Goal: Task Accomplishment & Management: Complete application form

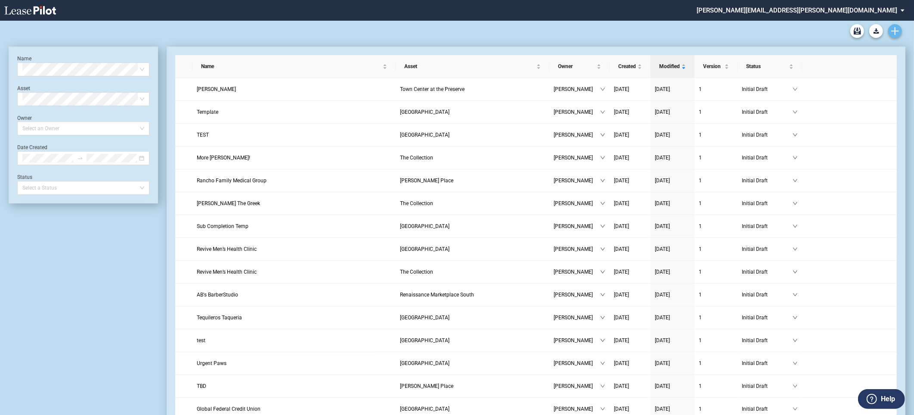
click at [894, 30] on icon "Create new document" at bounding box center [895, 31] width 8 height 8
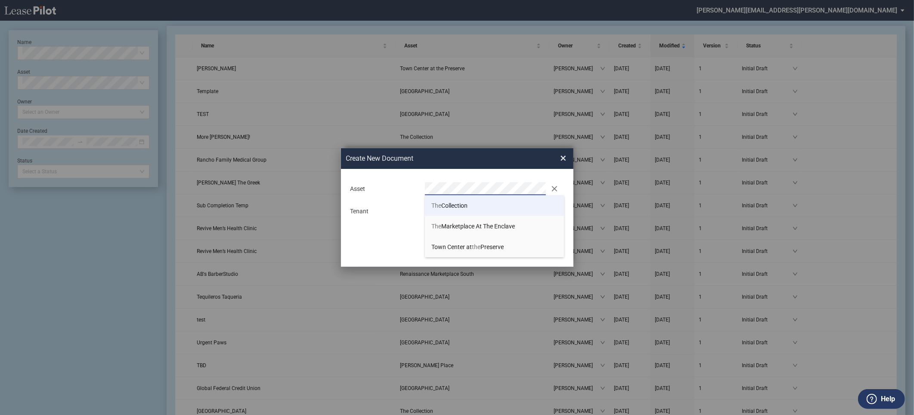
click at [458, 200] on li "The Collection" at bounding box center [494, 205] width 139 height 21
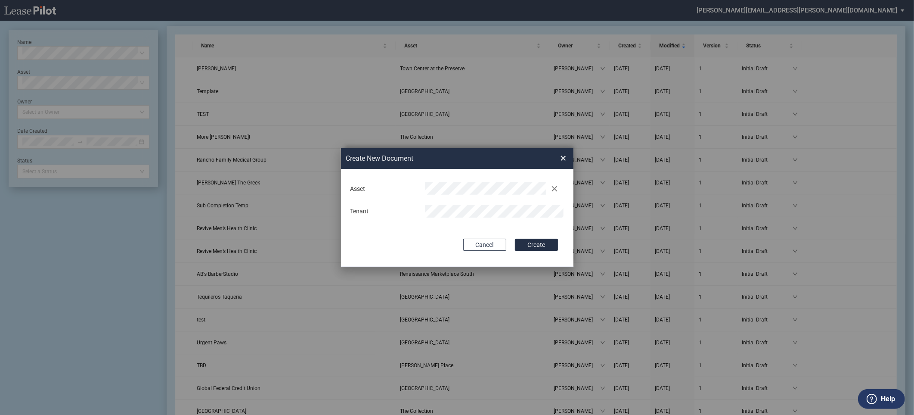
click at [515, 238] on button "Create" at bounding box center [536, 244] width 43 height 12
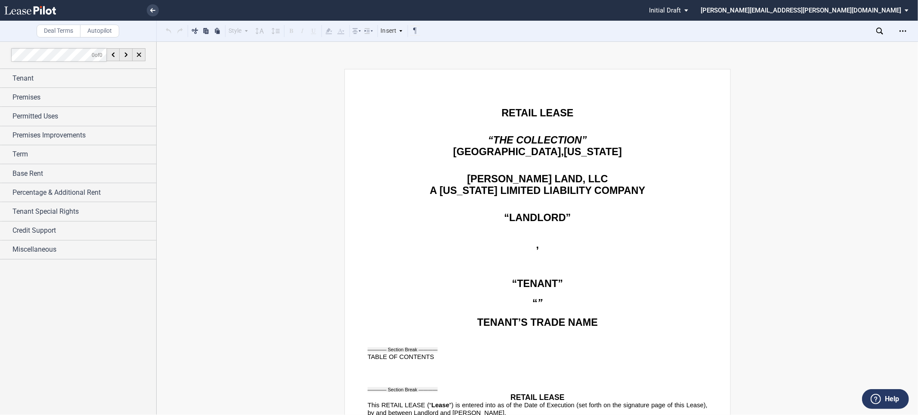
scroll to position [143, 0]
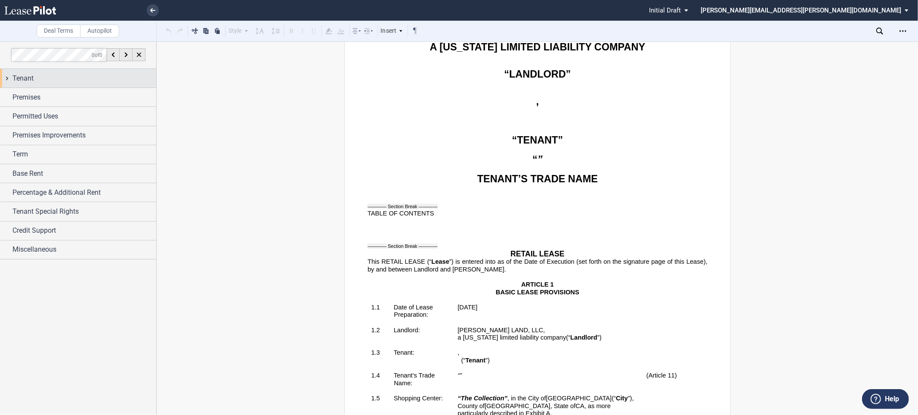
click at [10, 79] on div "Tenant" at bounding box center [78, 78] width 156 height 19
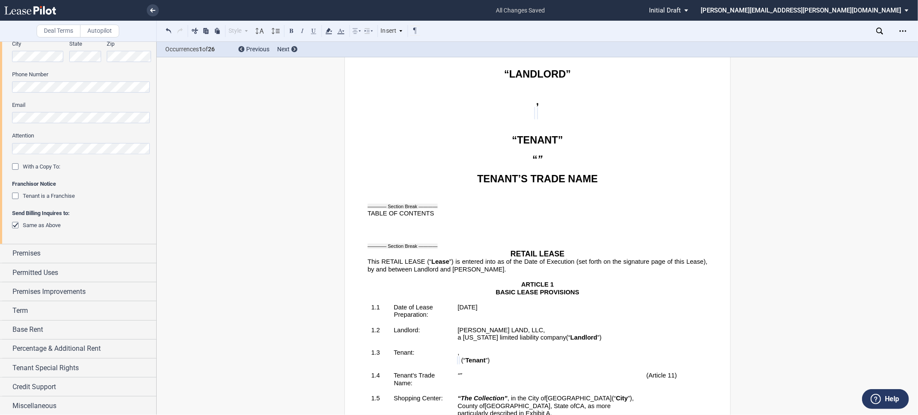
scroll to position [256, 0]
click at [29, 250] on span "Premises" at bounding box center [26, 252] width 28 height 10
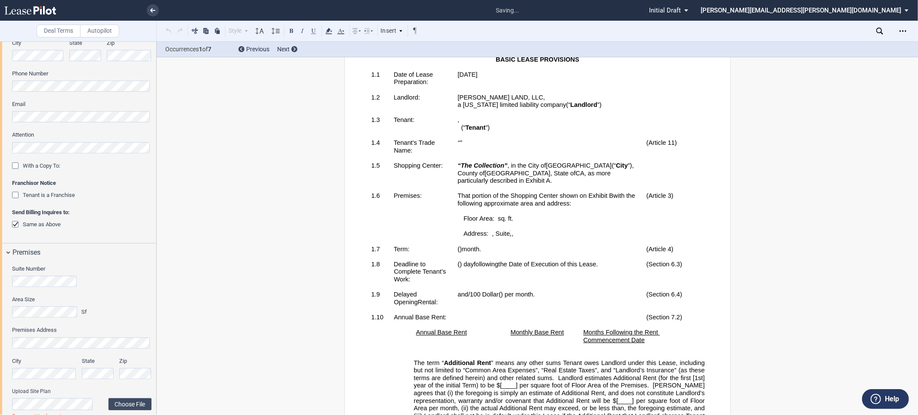
scroll to position [421, 0]
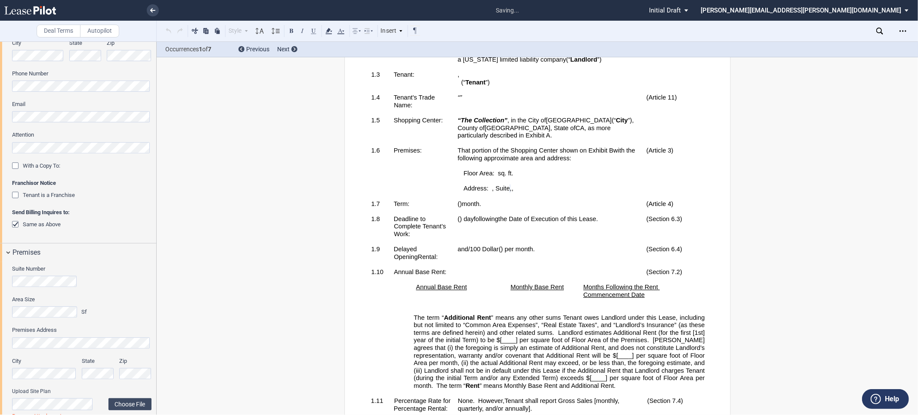
click at [45, 298] on label "Area Size" at bounding box center [50, 299] width 77 height 8
click at [42, 302] on label "Area Size" at bounding box center [50, 299] width 77 height 8
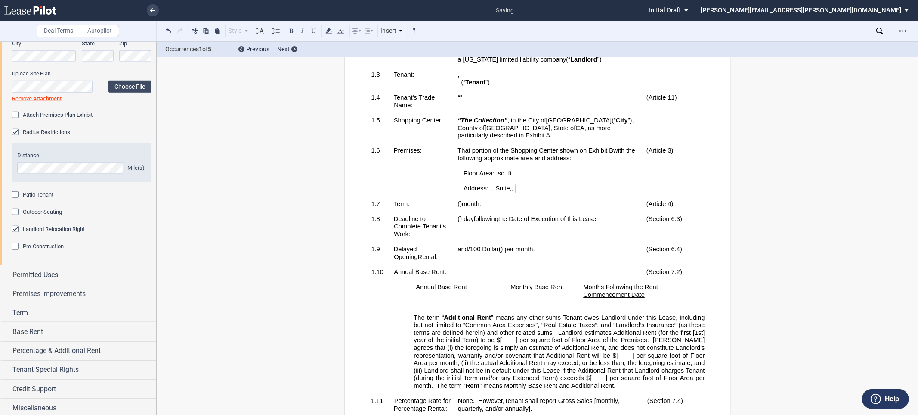
scroll to position [577, 0]
click at [15, 188] on div "Patio Tenant" at bounding box center [16, 192] width 9 height 9
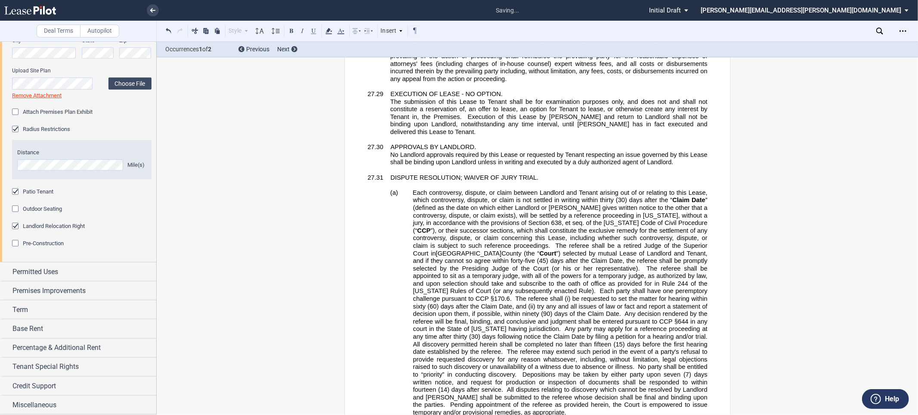
click at [15, 209] on div "Outdoor Seating" at bounding box center [16, 209] width 9 height 9
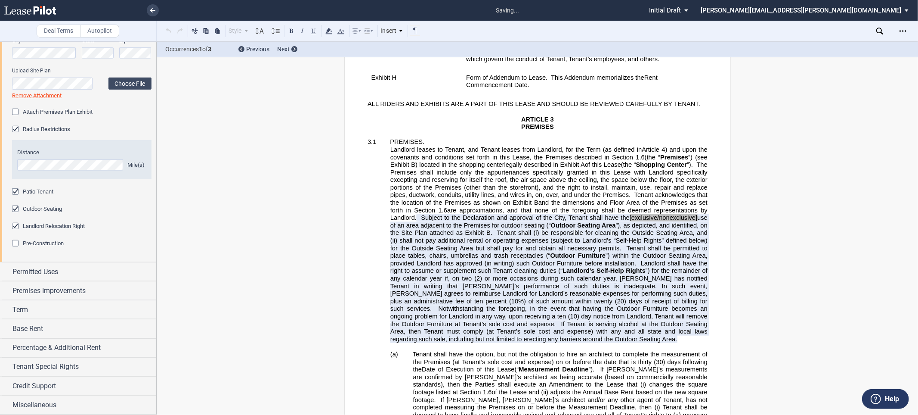
scroll to position [1195, 0]
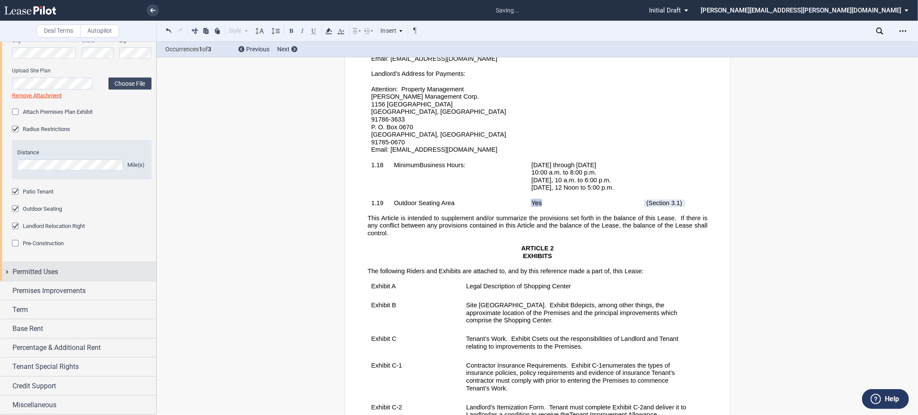
click at [23, 268] on span "Permitted Uses" at bounding box center [35, 271] width 46 height 10
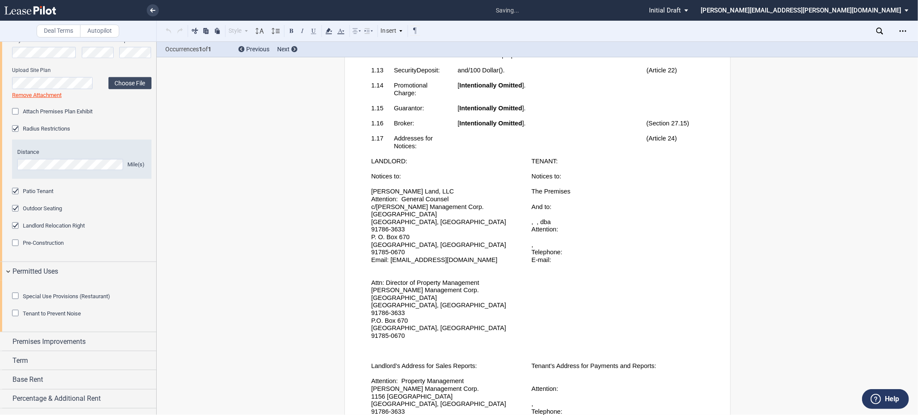
scroll to position [685, 0]
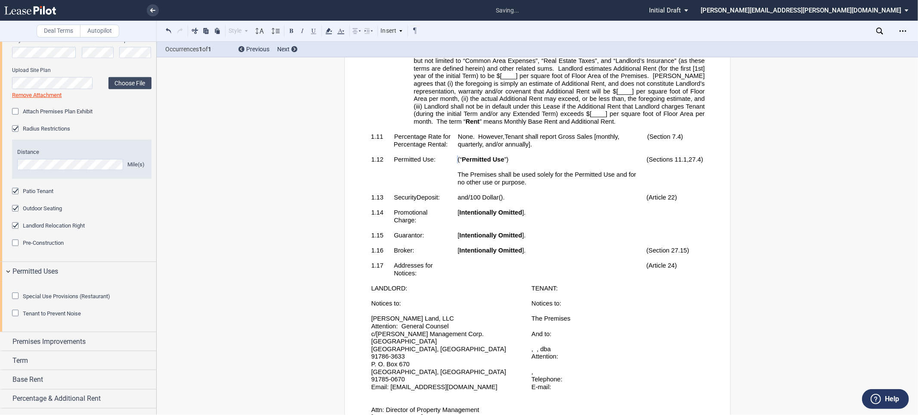
click at [12, 301] on div "Special Use Provisions (Restaurant)" at bounding box center [16, 296] width 9 height 9
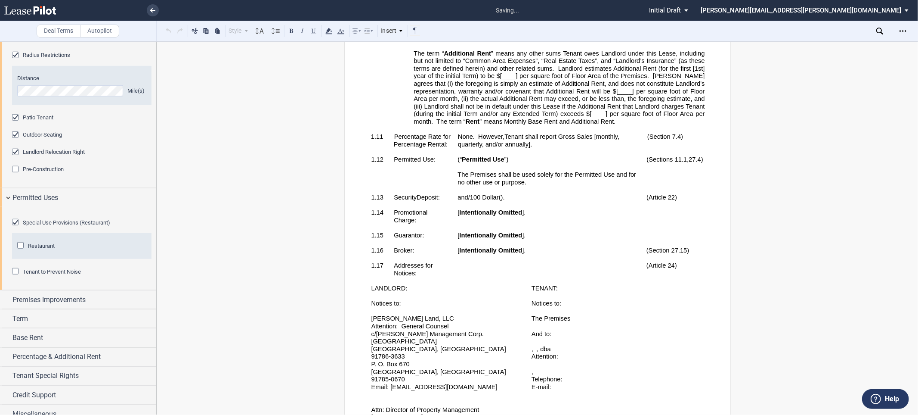
scroll to position [707, 0]
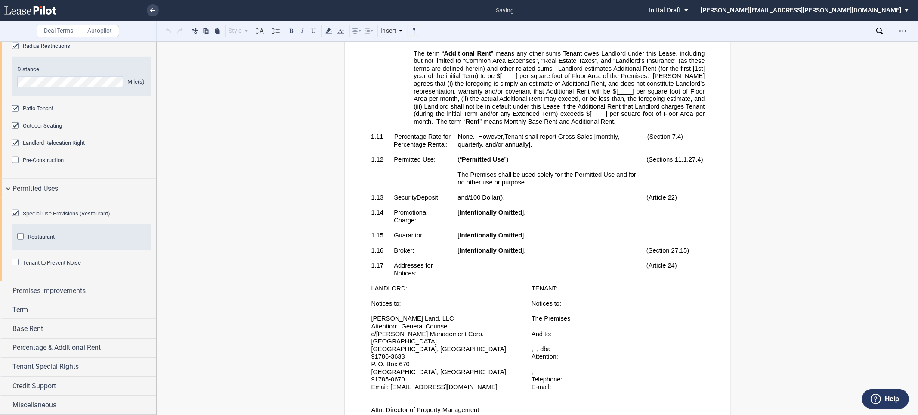
click at [20, 238] on div "Restaurant" at bounding box center [21, 237] width 9 height 9
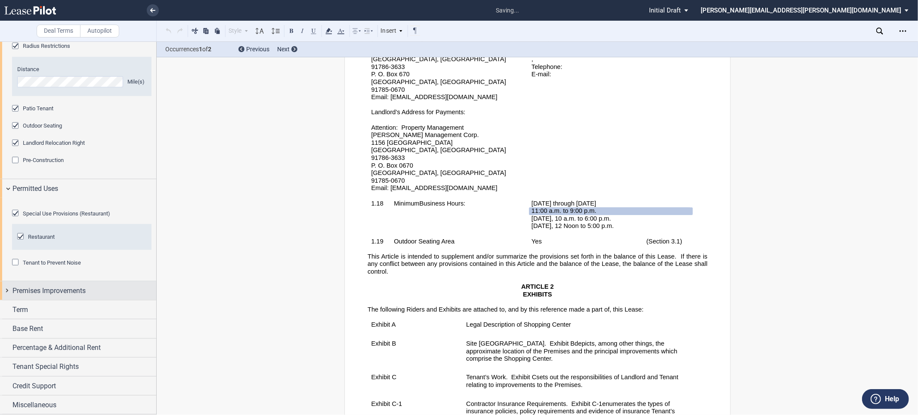
scroll to position [1180, 0]
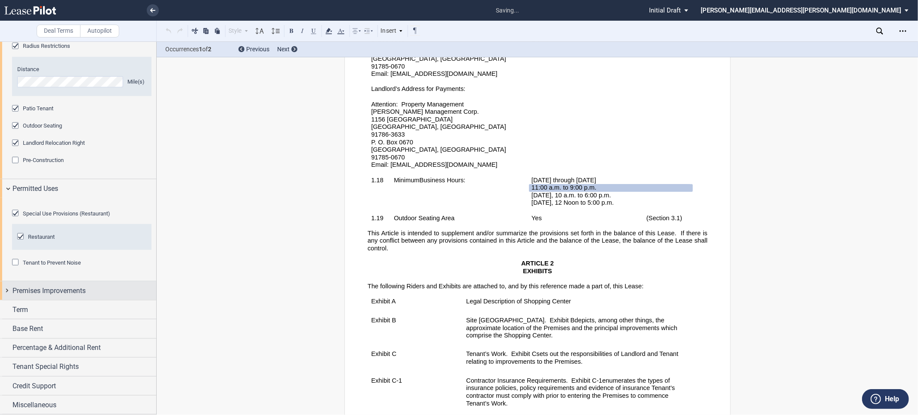
click at [51, 290] on span "Premises Improvements" at bounding box center [48, 290] width 73 height 10
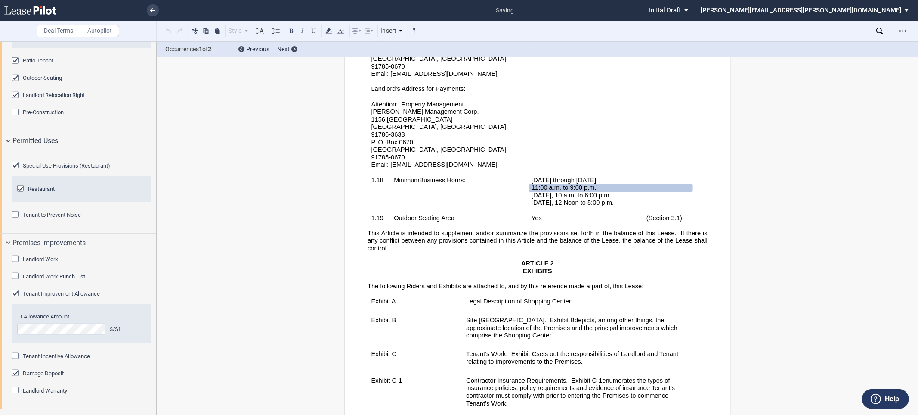
scroll to position [738, 0]
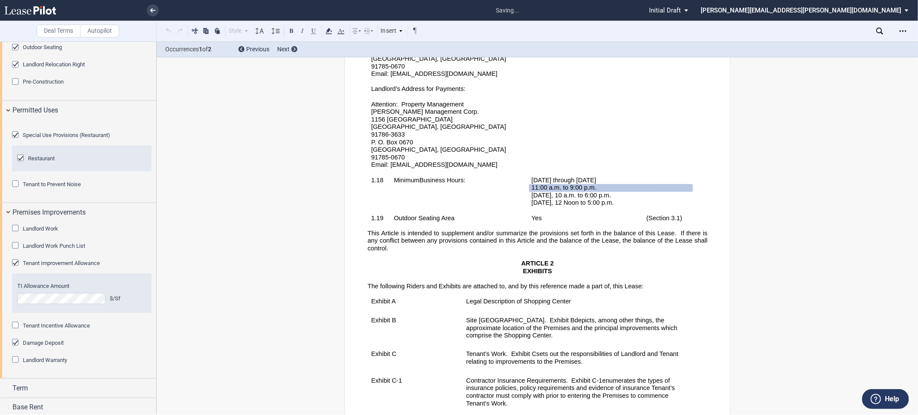
click at [16, 233] on div "Landlord Work" at bounding box center [16, 229] width 9 height 9
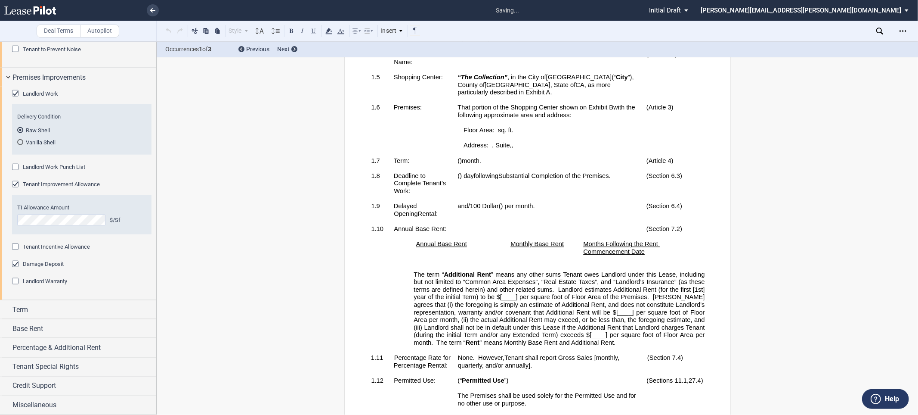
scroll to position [23035, 0]
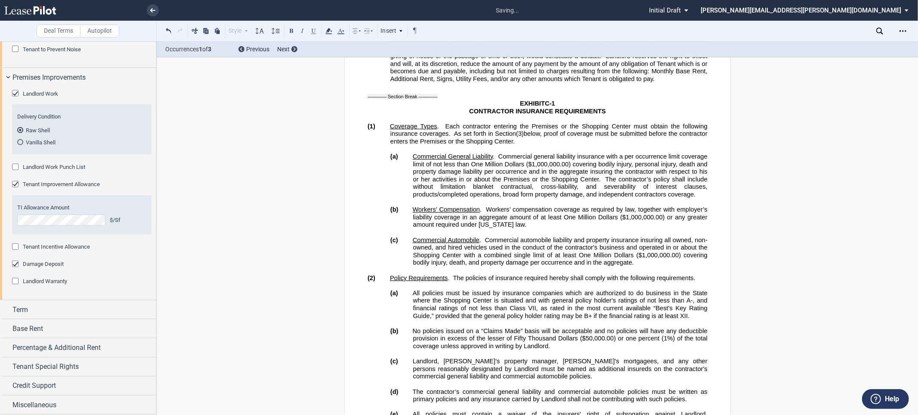
click at [14, 252] on div "Tenant Incentive Allowance" at bounding box center [16, 247] width 9 height 9
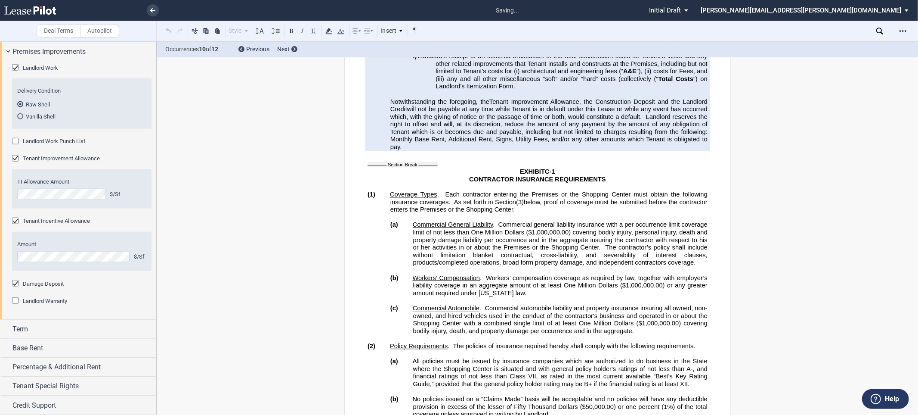
scroll to position [23067, 0]
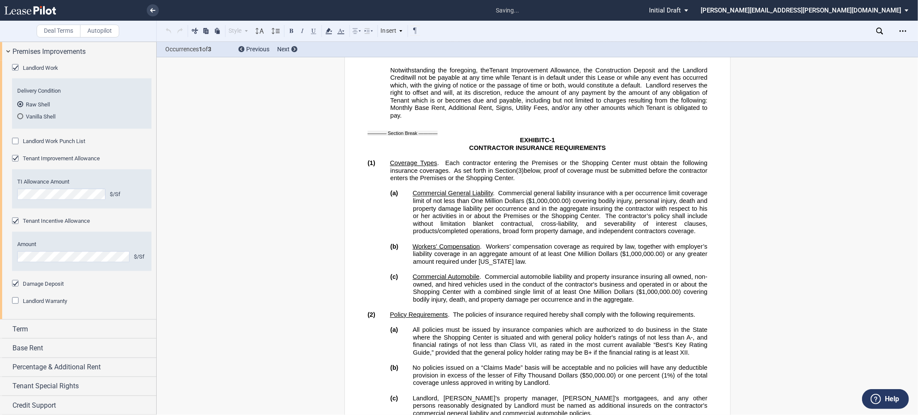
click at [16, 288] on div "Damage Deposit" at bounding box center [16, 284] width 9 height 9
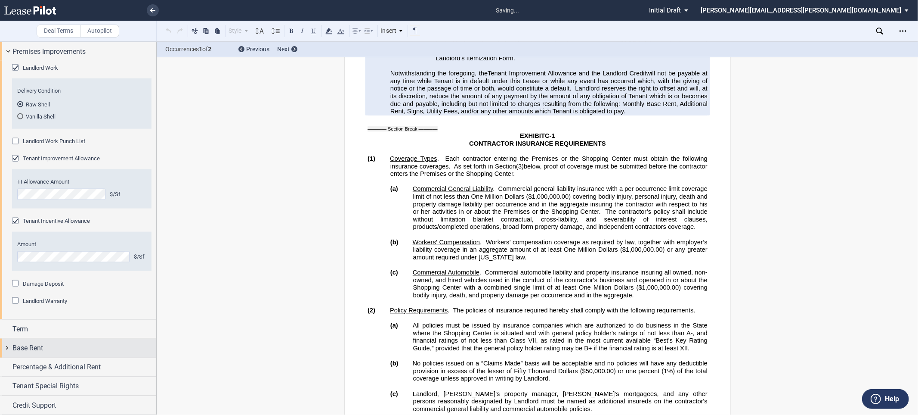
scroll to position [946, 0]
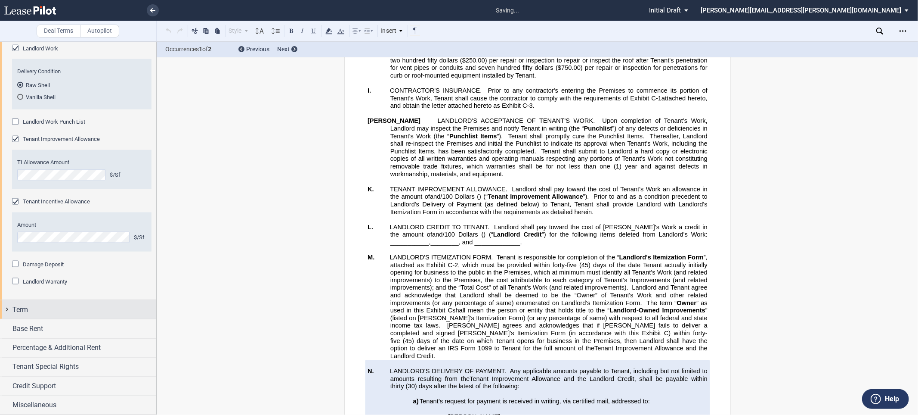
click at [21, 315] on span "Term" at bounding box center [19, 309] width 15 height 10
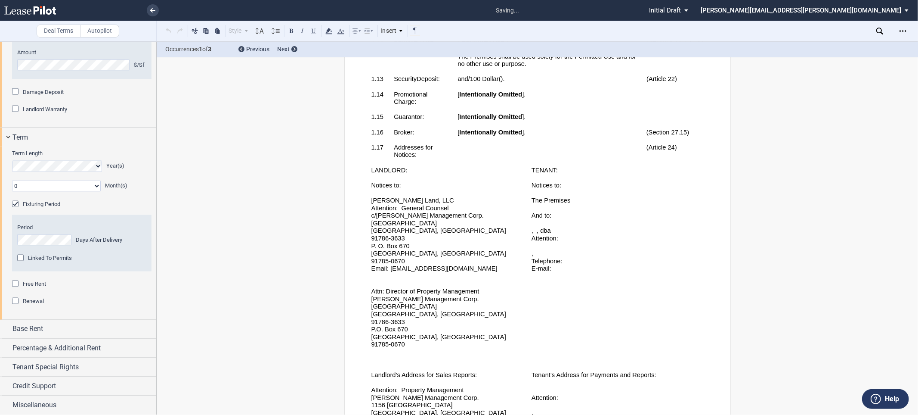
scroll to position [445, 0]
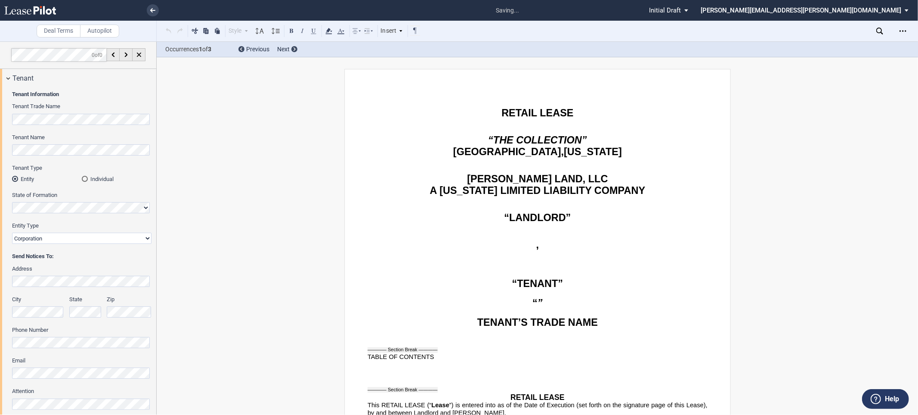
scroll to position [1090, 0]
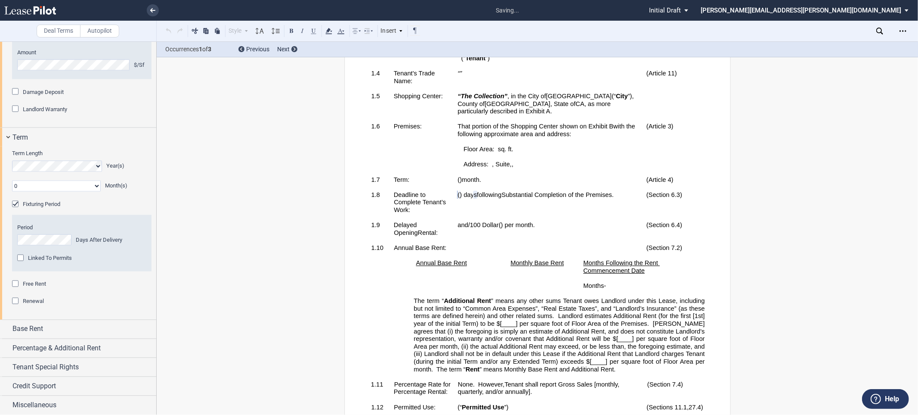
drag, startPoint x: 22, startPoint y: 303, endPoint x: 19, endPoint y: 326, distance: 22.6
click at [22, 263] on div "Linked To Permits" at bounding box center [21, 258] width 9 height 9
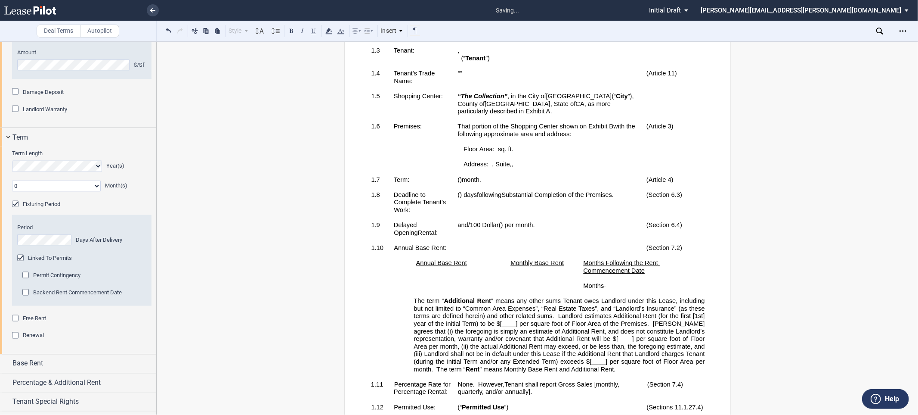
click at [26, 280] on div "Permit Contingency" at bounding box center [26, 276] width 9 height 9
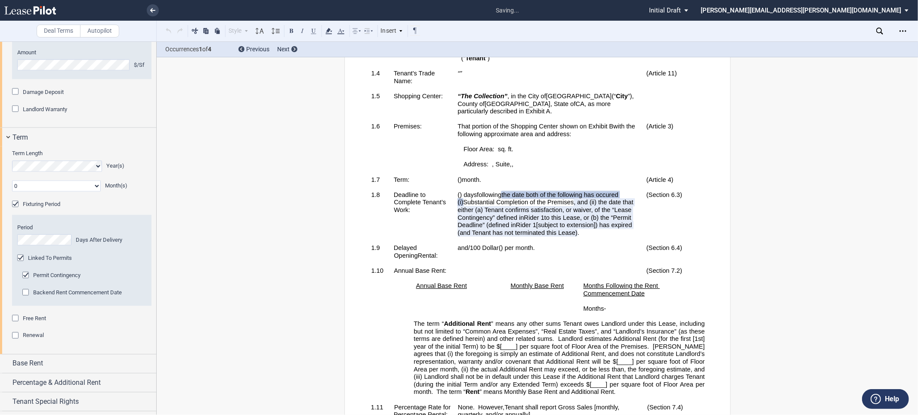
click at [12, 341] on div "Renewal" at bounding box center [16, 336] width 9 height 9
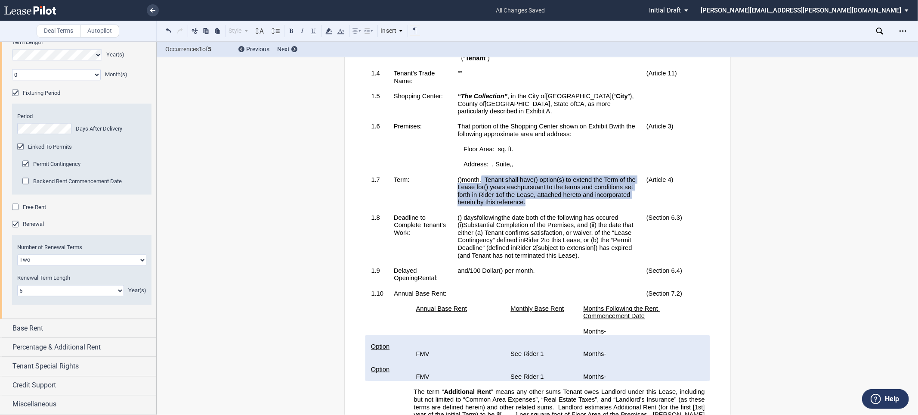
scroll to position [1249, 0]
click at [32, 328] on span "Base Rent" at bounding box center [27, 328] width 31 height 10
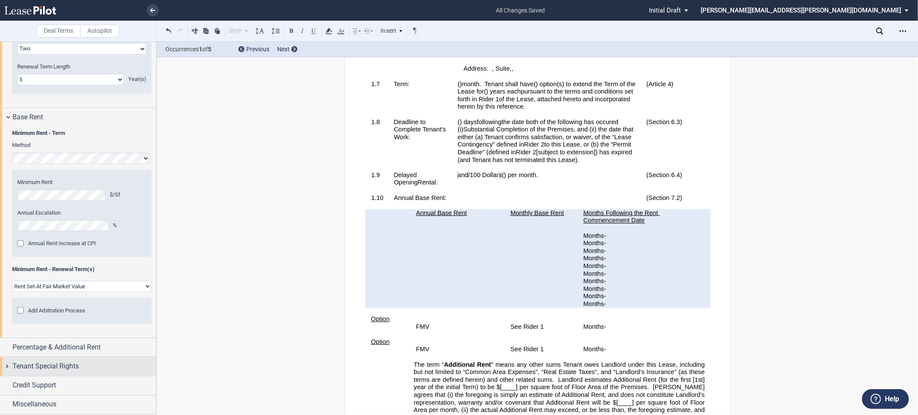
scroll to position [1460, 0]
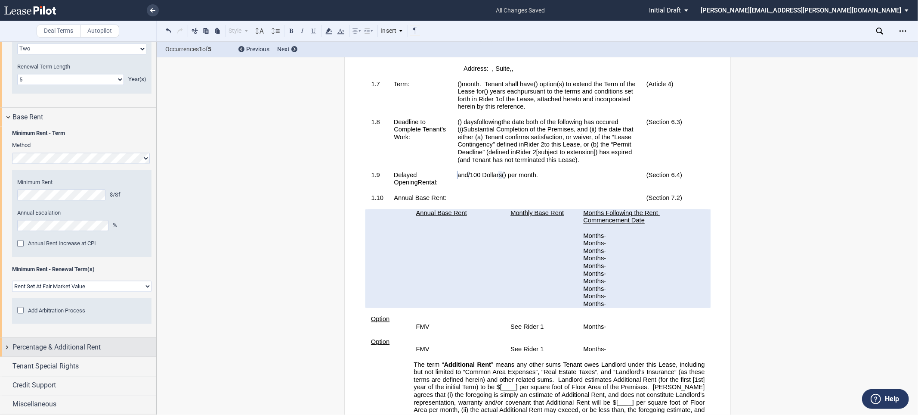
click at [67, 347] on span "Percentage & Additional Rent" at bounding box center [56, 347] width 88 height 10
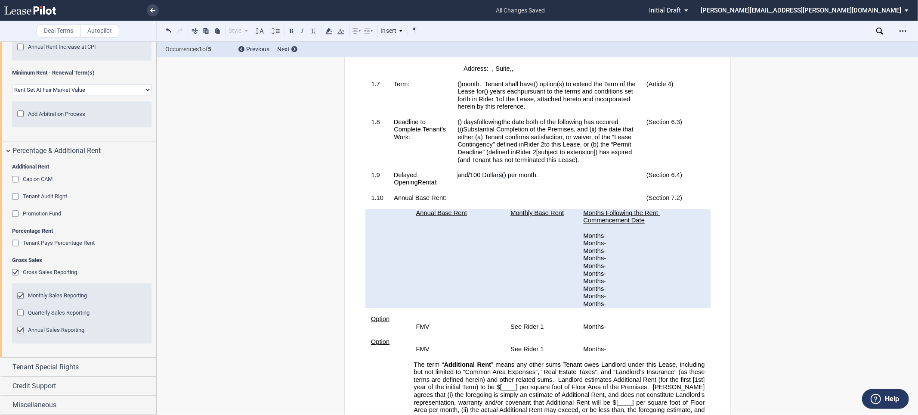
scroll to position [1657, 0]
click at [46, 368] on span "Tenant Special Rights" at bounding box center [45, 367] width 66 height 10
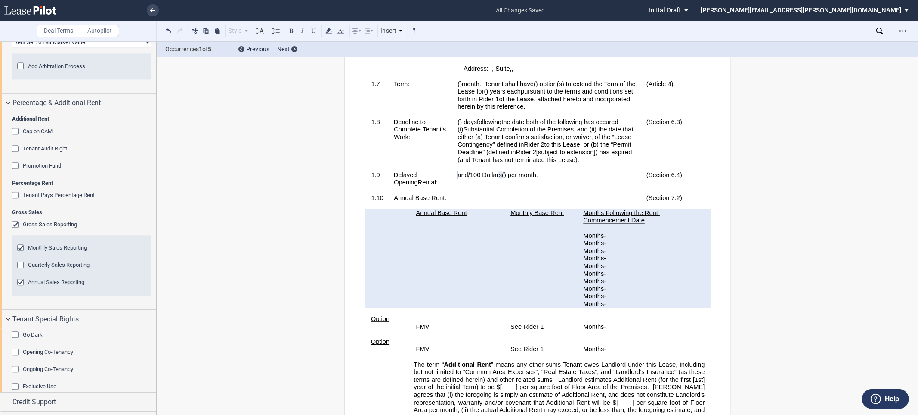
scroll to position [1734, 0]
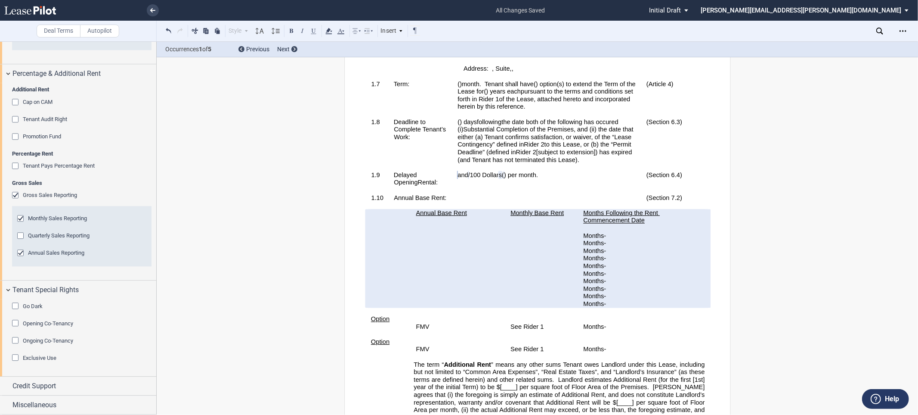
click at [14, 355] on div "Exclusive Use" at bounding box center [16, 358] width 9 height 9
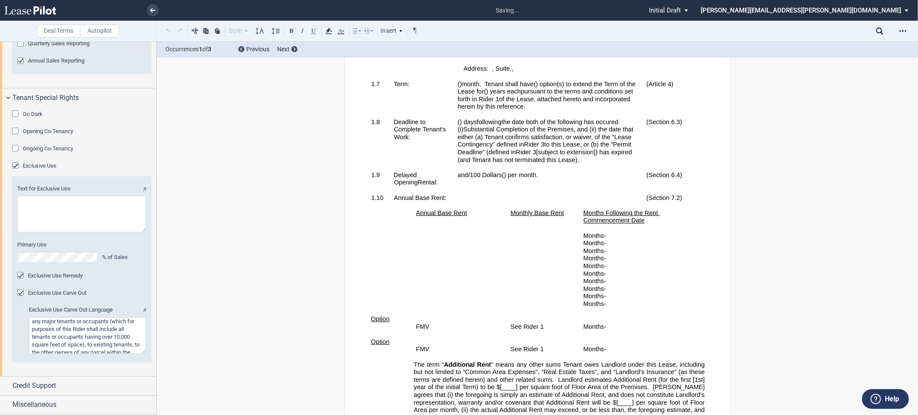
scroll to position [1503, 0]
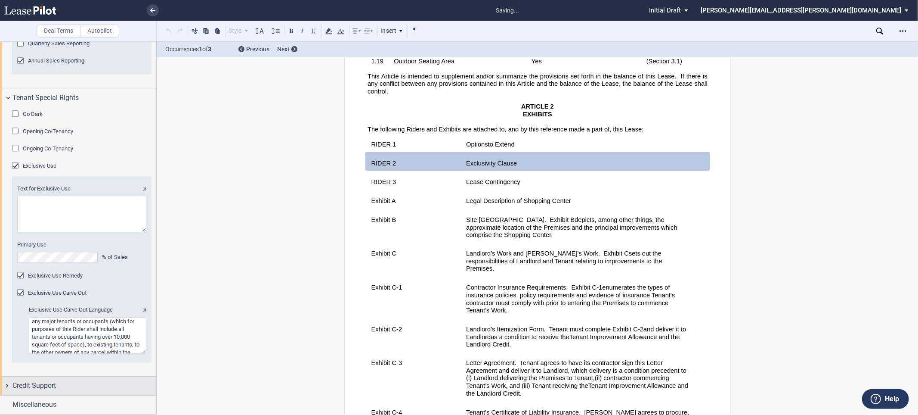
click at [39, 384] on span "Credit Support" at bounding box center [33, 385] width 43 height 10
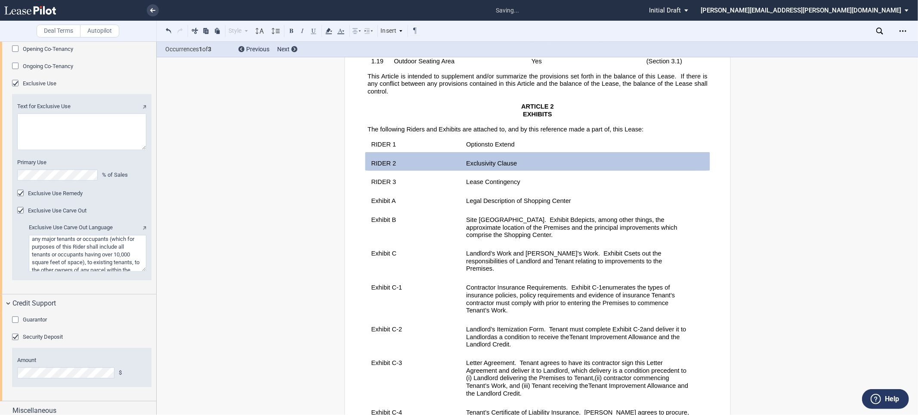
scroll to position [2013, 0]
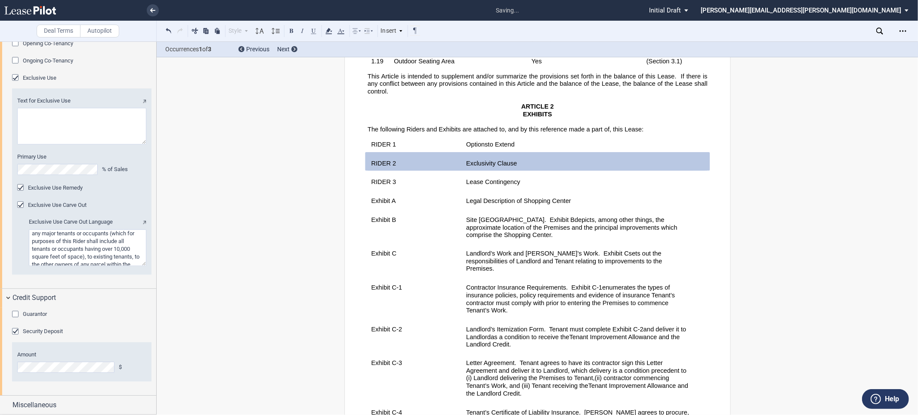
click at [14, 312] on div "Guarantor" at bounding box center [16, 314] width 9 height 9
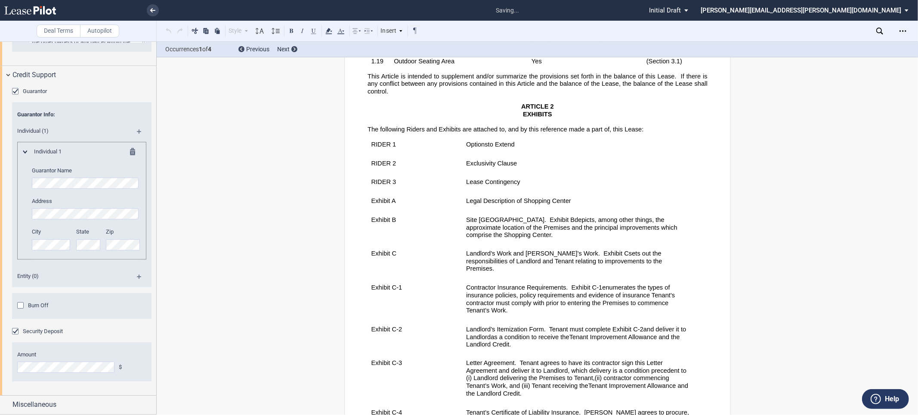
scroll to position [966, 0]
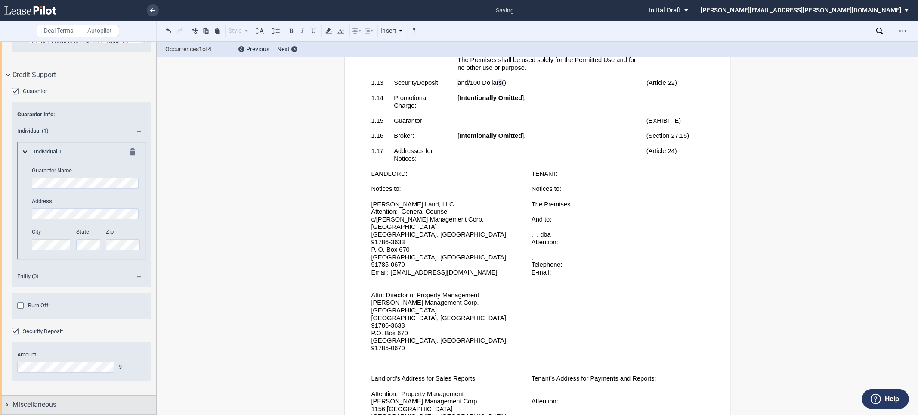
click at [60, 405] on div "Miscellaneous" at bounding box center [84, 404] width 144 height 10
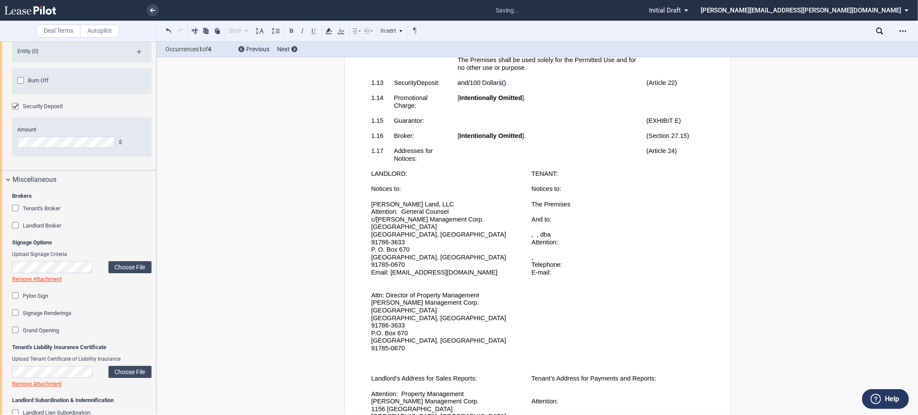
scroll to position [2427, 0]
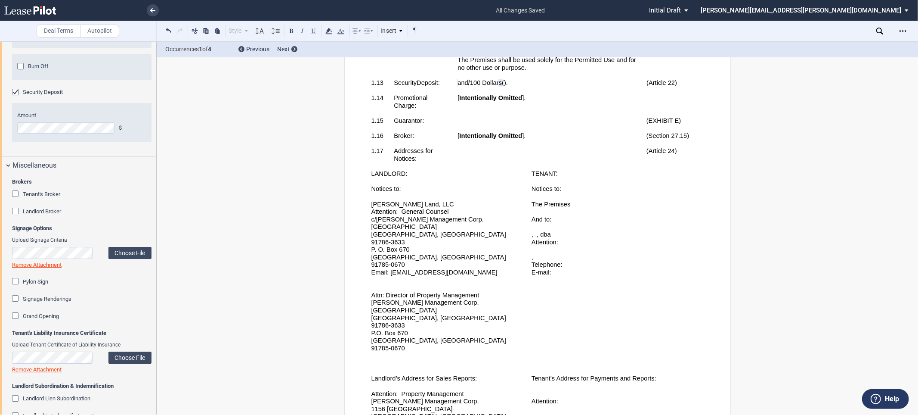
click at [15, 199] on div "Tenant's Broker" at bounding box center [16, 194] width 9 height 9
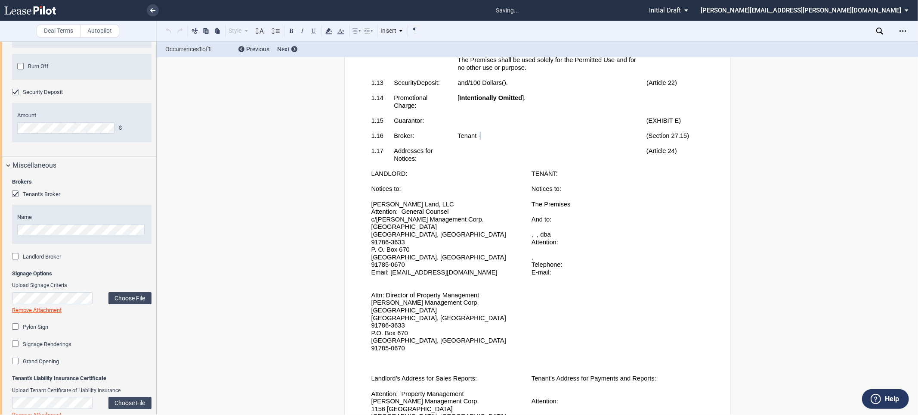
click at [14, 261] on div "Landlord Broker" at bounding box center [16, 257] width 9 height 9
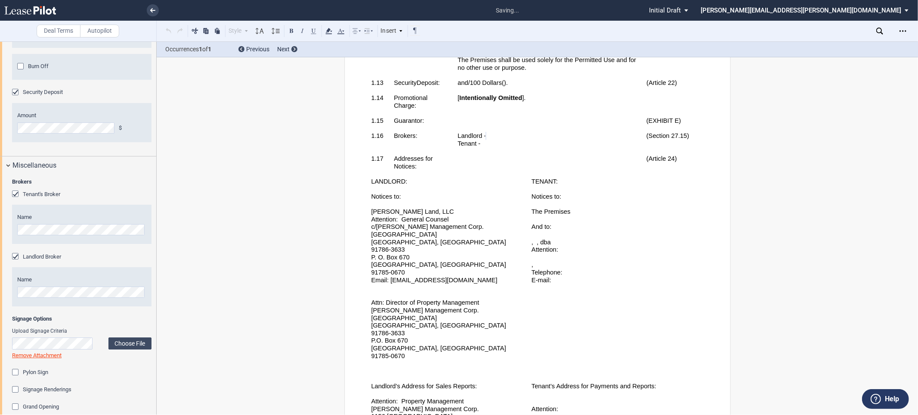
scroll to position [2615, 0]
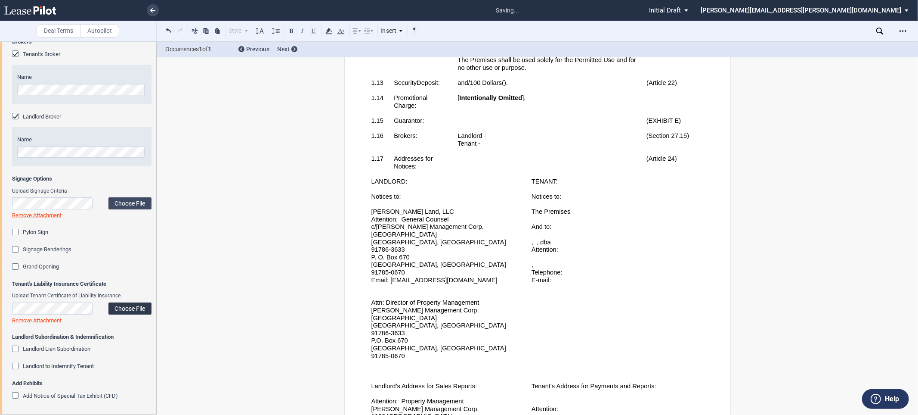
click at [133, 308] on label "Choose File" at bounding box center [129, 308] width 43 height 12
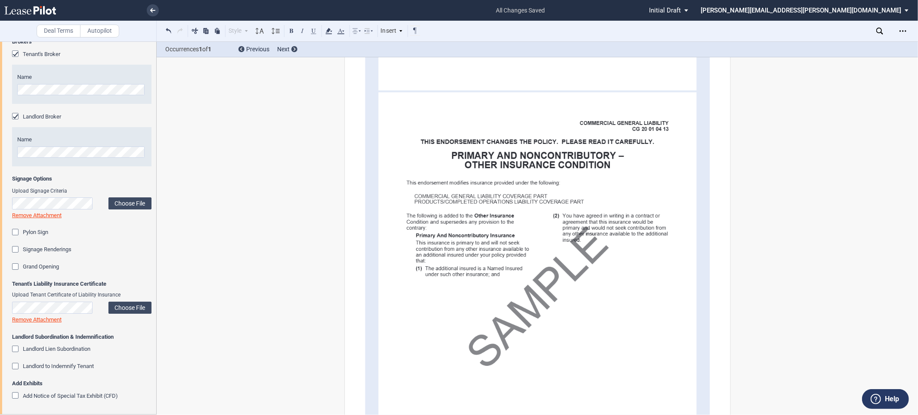
scroll to position [2567, 0]
click at [123, 209] on label "Choose File" at bounding box center [129, 203] width 43 height 12
